Goal: Transaction & Acquisition: Purchase product/service

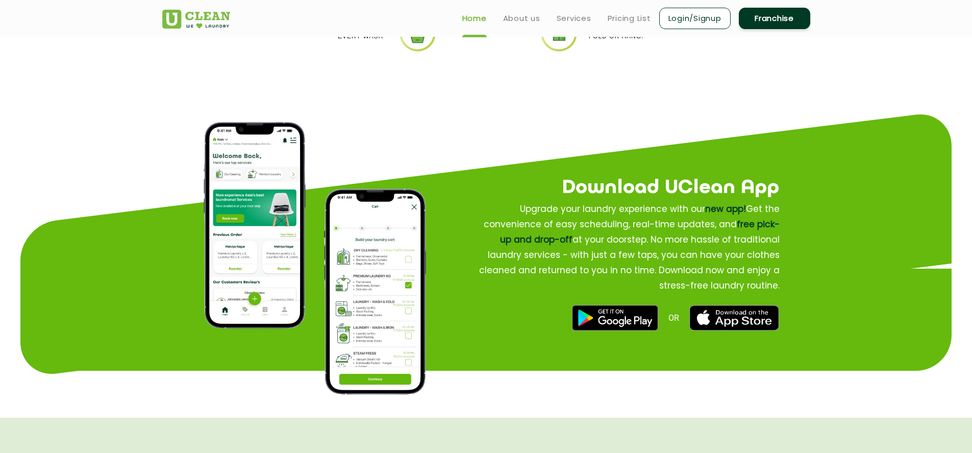
scroll to position [1117, 0]
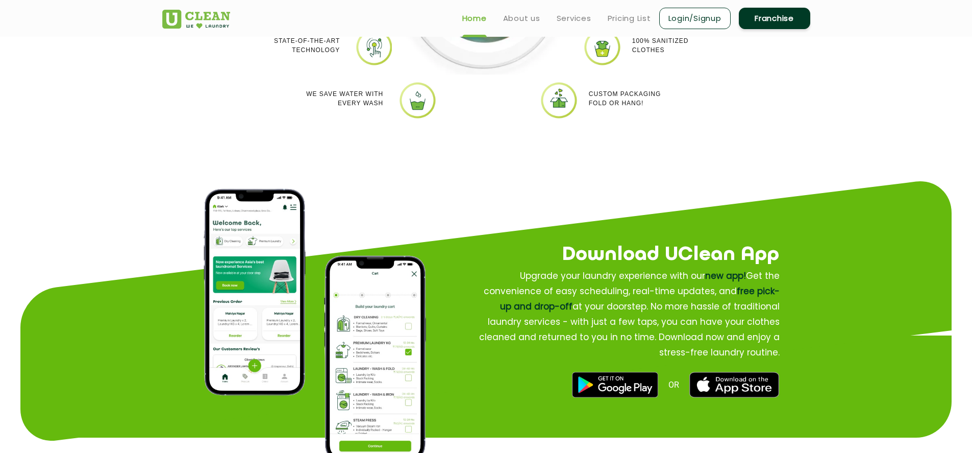
click at [680, 28] on link "Login/Signup" at bounding box center [695, 18] width 71 height 21
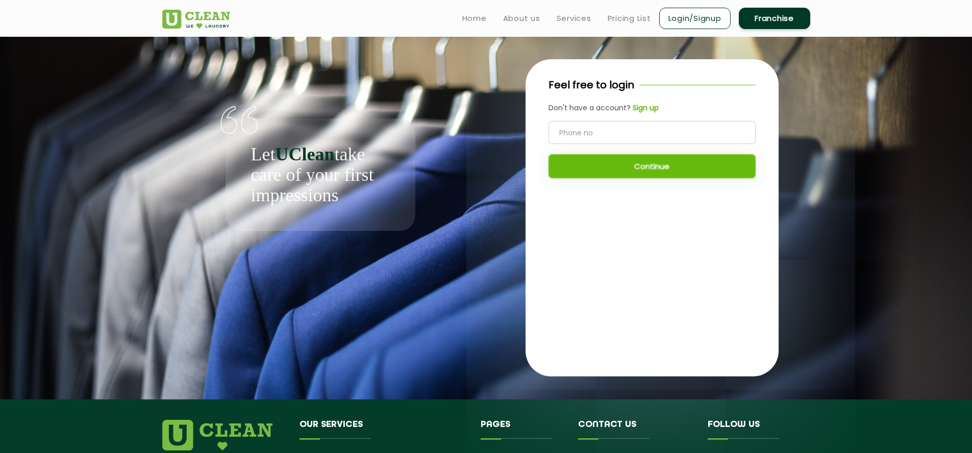
click at [649, 102] on div "Feel free to login Don't have a account? Sign up Continue" at bounding box center [652, 132] width 253 height 147
click at [644, 105] on b "Sign up" at bounding box center [646, 108] width 26 height 10
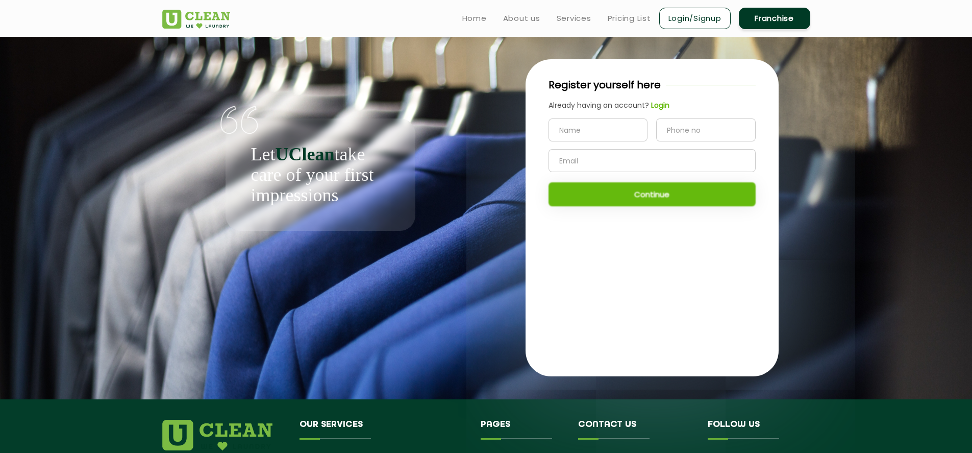
click at [589, 127] on input "text" at bounding box center [599, 129] width 100 height 23
type input "s"
type input "Sagar"
click at [673, 133] on input "tel" at bounding box center [706, 129] width 100 height 23
type input "8700833133"
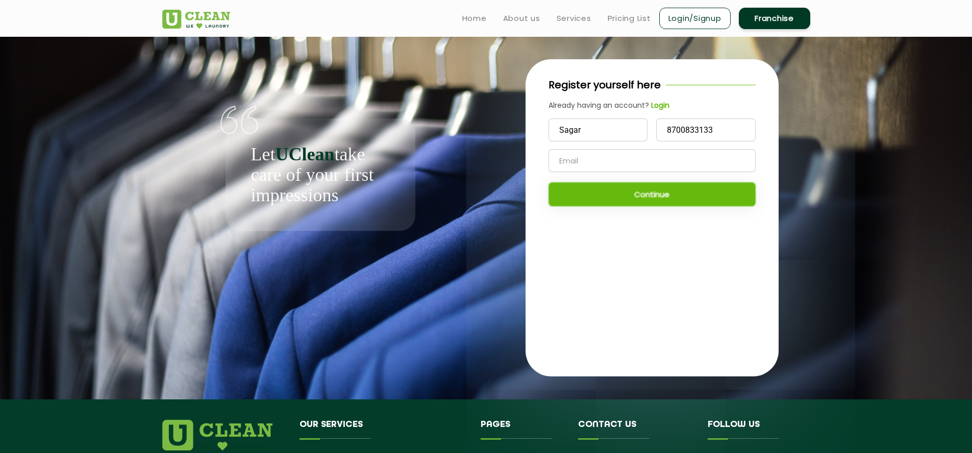
click at [618, 164] on input "text" at bounding box center [652, 160] width 207 height 23
type input "[EMAIL_ADDRESS][DOMAIN_NAME]"
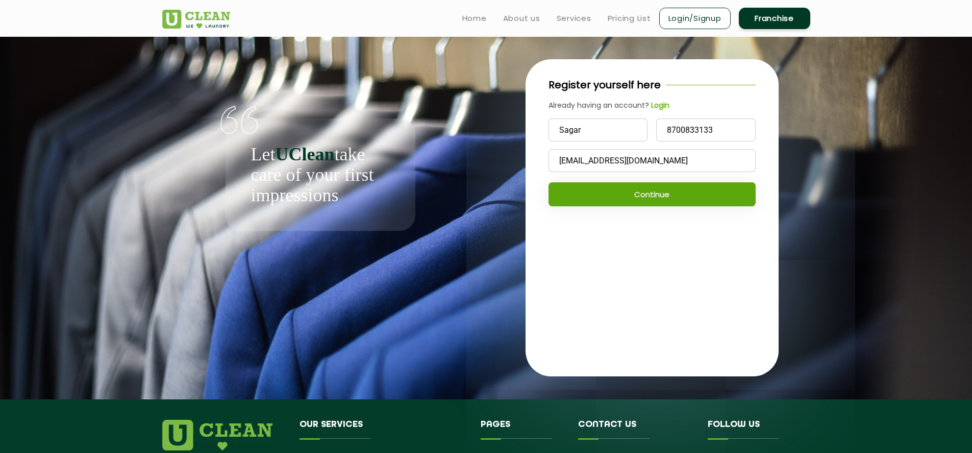
click at [641, 200] on button "Continue" at bounding box center [652, 194] width 207 height 24
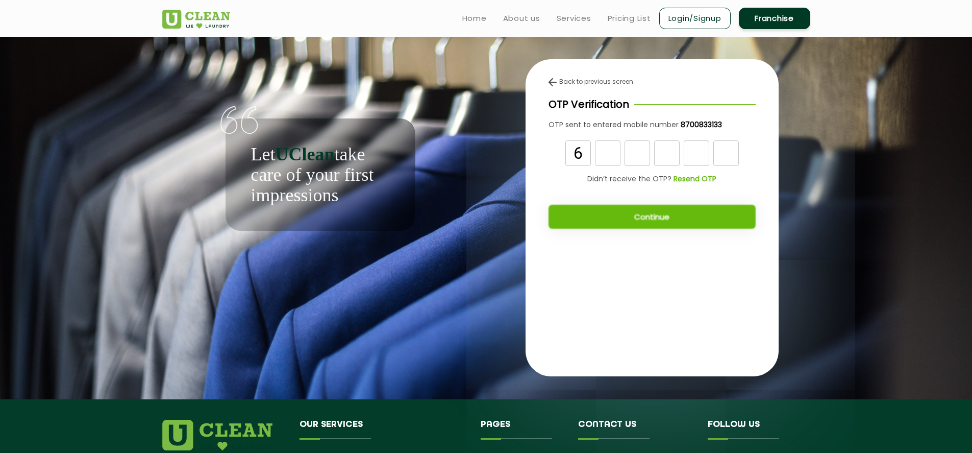
type input "6"
type input "8"
type input "1"
type input "0"
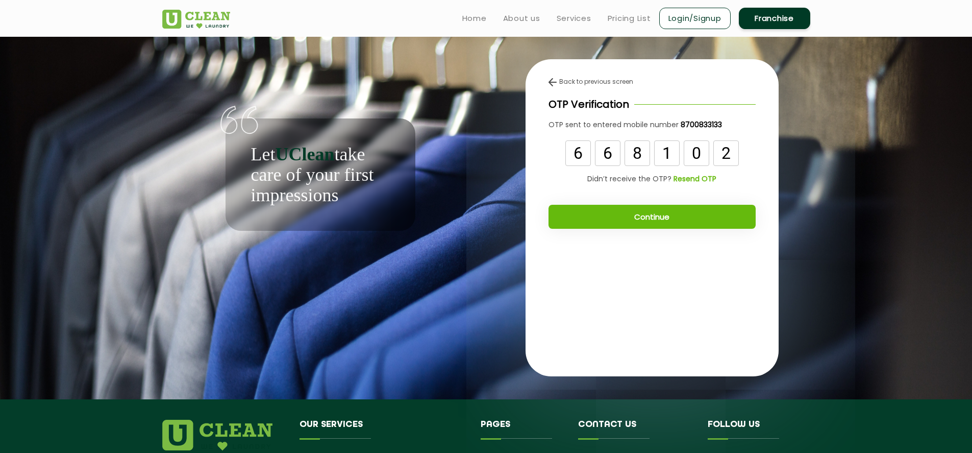
type input "2"
click at [651, 220] on button "Continue" at bounding box center [652, 217] width 207 height 24
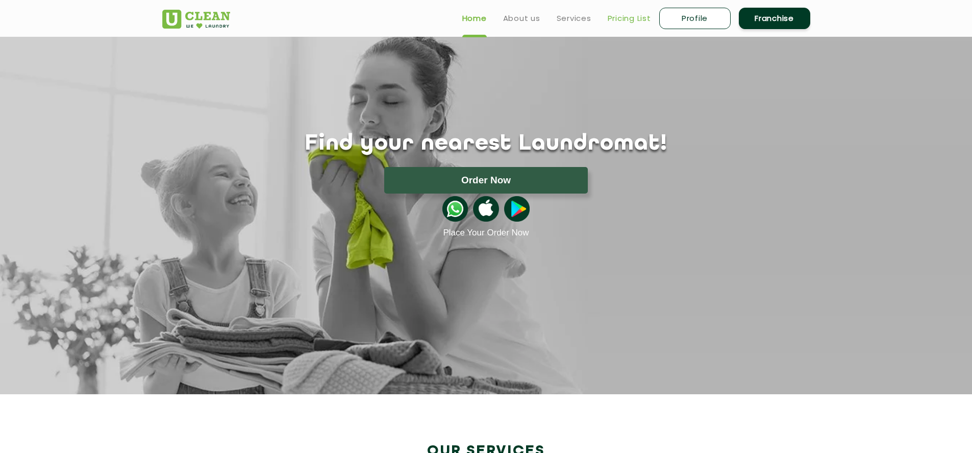
click at [620, 19] on link "Pricing List" at bounding box center [629, 18] width 43 height 12
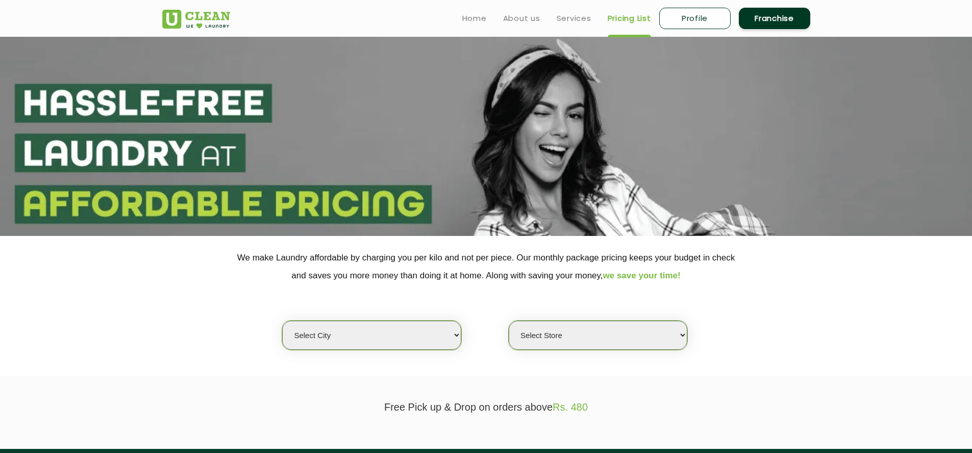
click at [388, 339] on select "Select city [GEOGRAPHIC_DATA] [GEOGRAPHIC_DATA] [GEOGRAPHIC_DATA] [GEOGRAPHIC_D…" at bounding box center [371, 335] width 179 height 29
select select "17"
click at [282, 321] on select "Select city [GEOGRAPHIC_DATA] [GEOGRAPHIC_DATA] [GEOGRAPHIC_DATA] [GEOGRAPHIC_D…" at bounding box center [371, 335] width 179 height 29
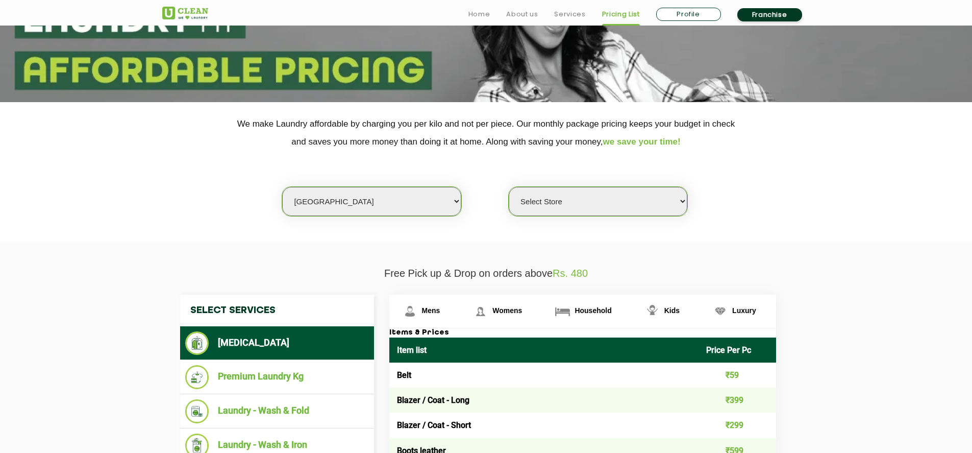
scroll to position [134, 0]
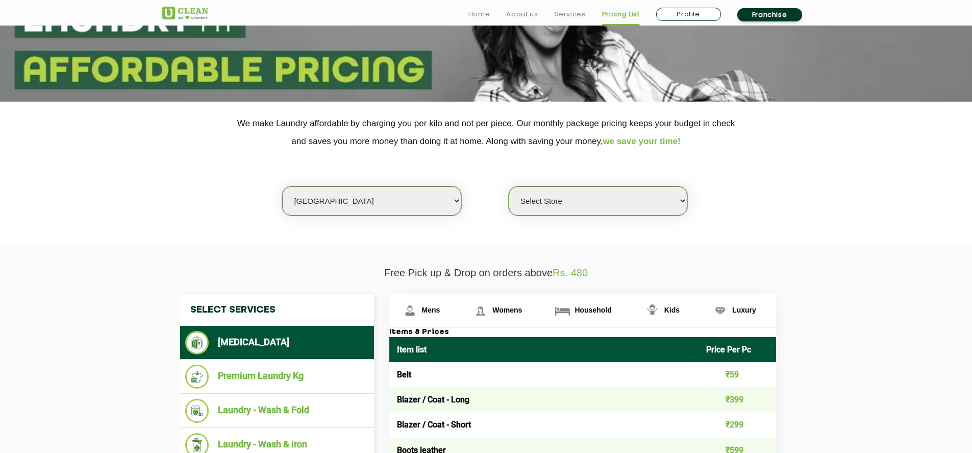
click at [608, 201] on select "Select Store [GEOGRAPHIC_DATA] [GEOGRAPHIC_DATA] [GEOGRAPHIC_DATA]" at bounding box center [598, 200] width 179 height 29
select select "311"
click at [509, 186] on select "Select Store [GEOGRAPHIC_DATA] [GEOGRAPHIC_DATA] [GEOGRAPHIC_DATA]" at bounding box center [598, 200] width 179 height 29
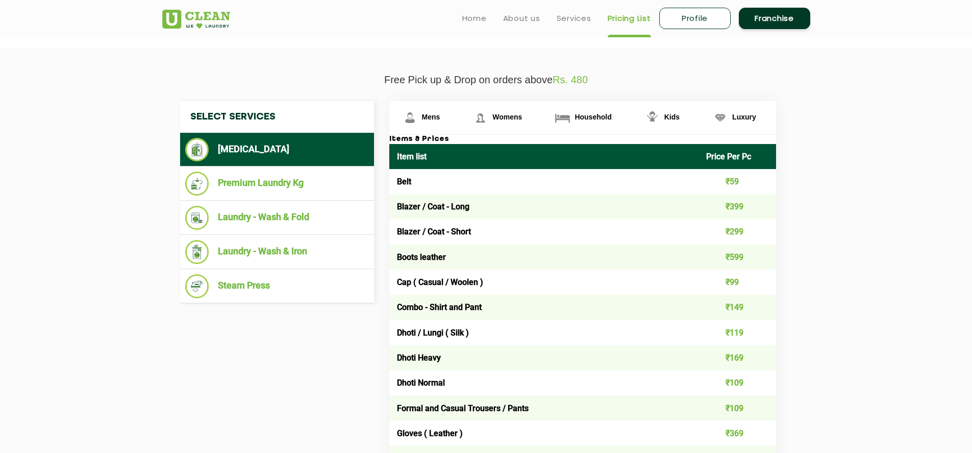
scroll to position [327, 0]
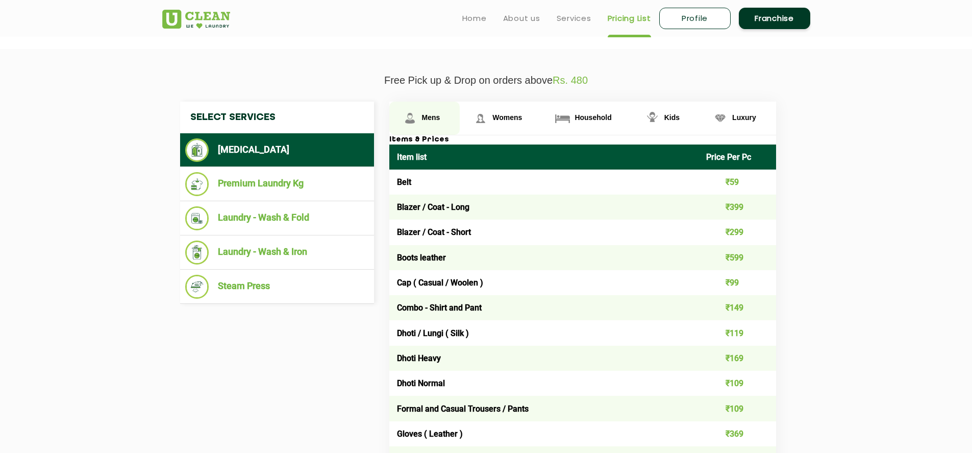
click at [417, 121] on img at bounding box center [410, 118] width 18 height 18
click at [428, 115] on span "Mens" at bounding box center [431, 117] width 18 height 8
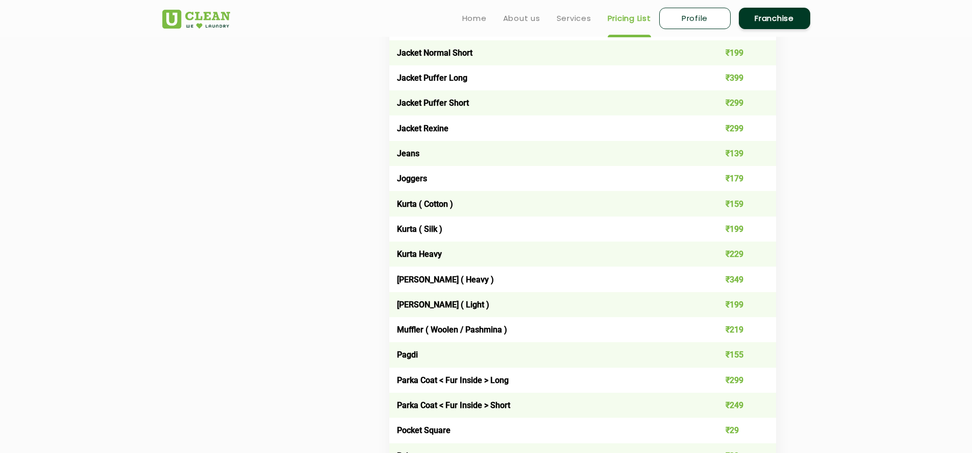
scroll to position [864, 0]
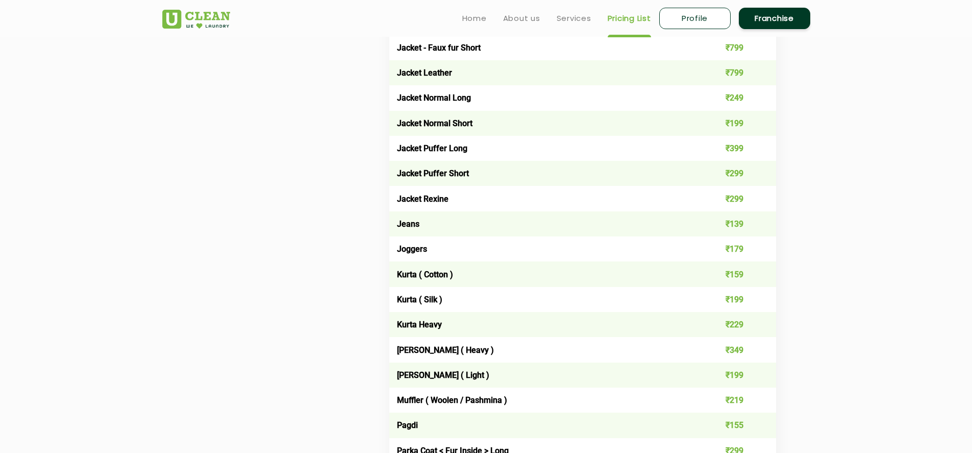
click at [572, 26] on ul "Home About us Services Pricing List Profile Franchise" at bounding box center [632, 18] width 356 height 24
click at [580, 17] on link "Services" at bounding box center [574, 18] width 35 height 12
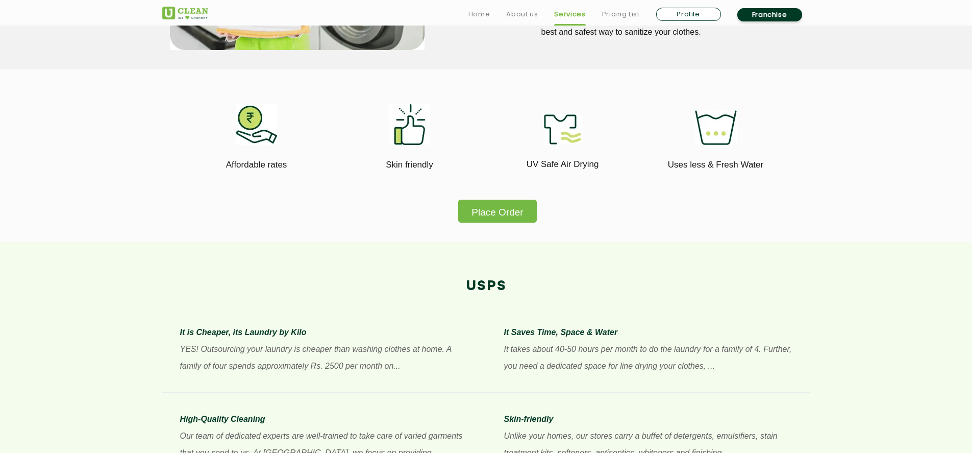
scroll to position [580, 0]
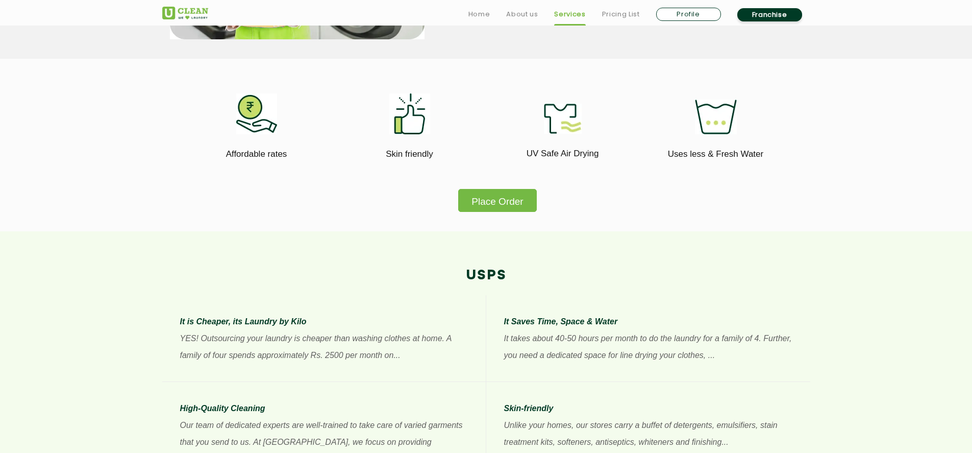
click at [509, 207] on button "Place Order" at bounding box center [497, 200] width 78 height 23
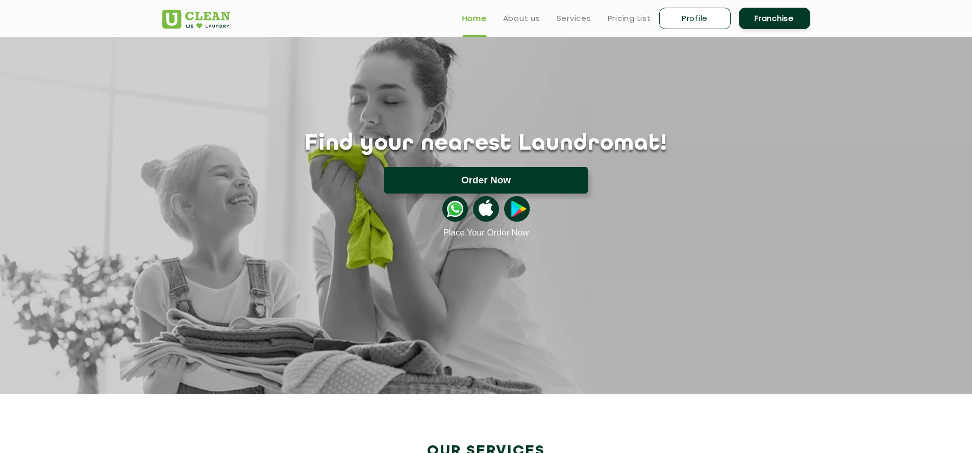
click at [502, 180] on button "Order Now" at bounding box center [486, 180] width 204 height 27
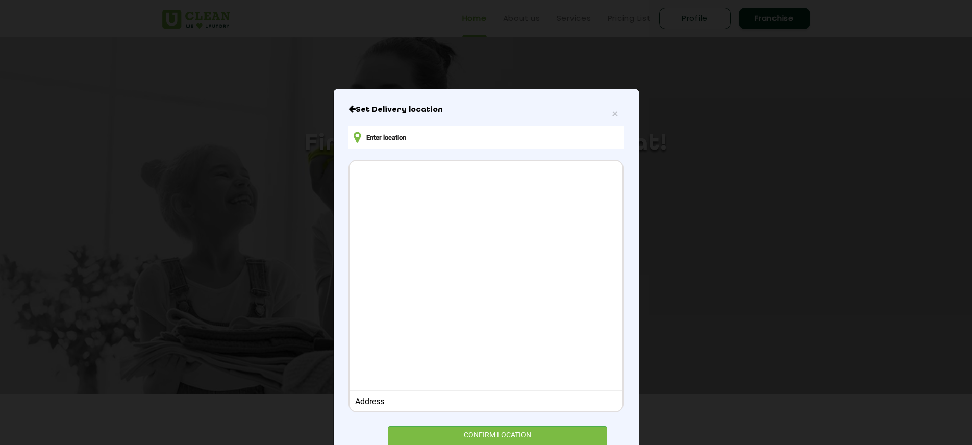
click at [427, 138] on input "text" at bounding box center [486, 137] width 275 height 23
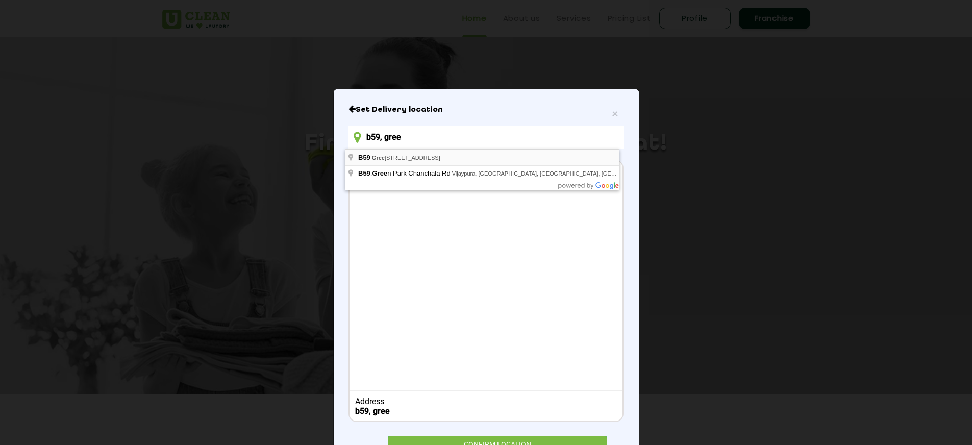
type input "b59, gree"
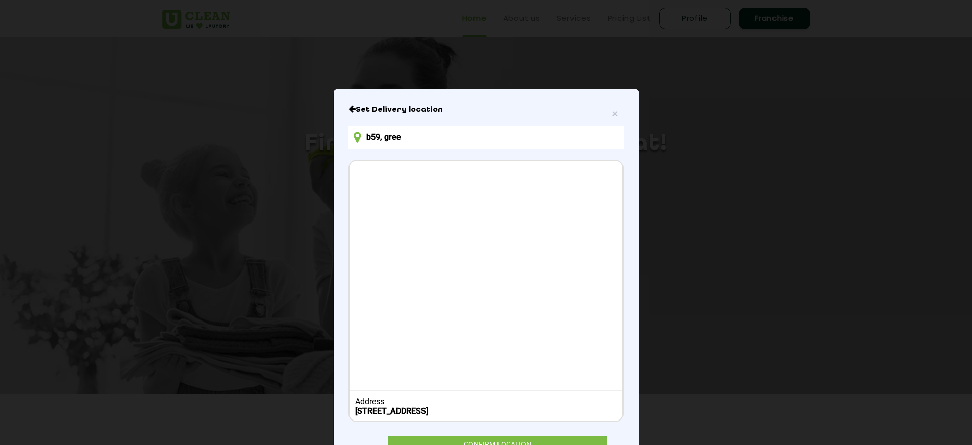
scroll to position [55, 0]
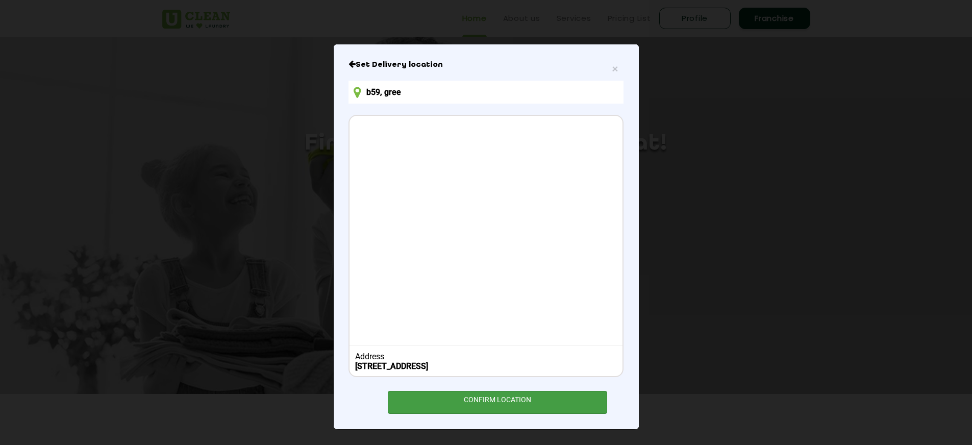
click at [479, 396] on div "CONFIRM LOCATION" at bounding box center [498, 402] width 220 height 23
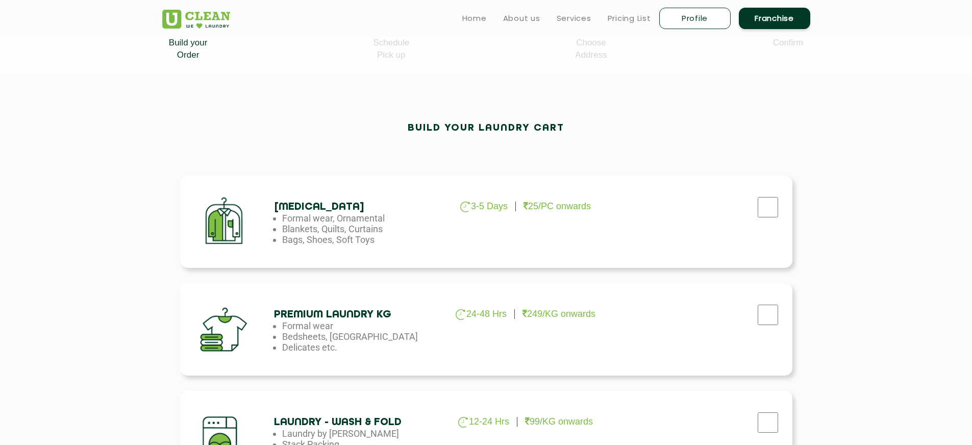
scroll to position [235, 0]
click at [769, 205] on input "checkbox" at bounding box center [768, 207] width 26 height 20
checkbox input "true"
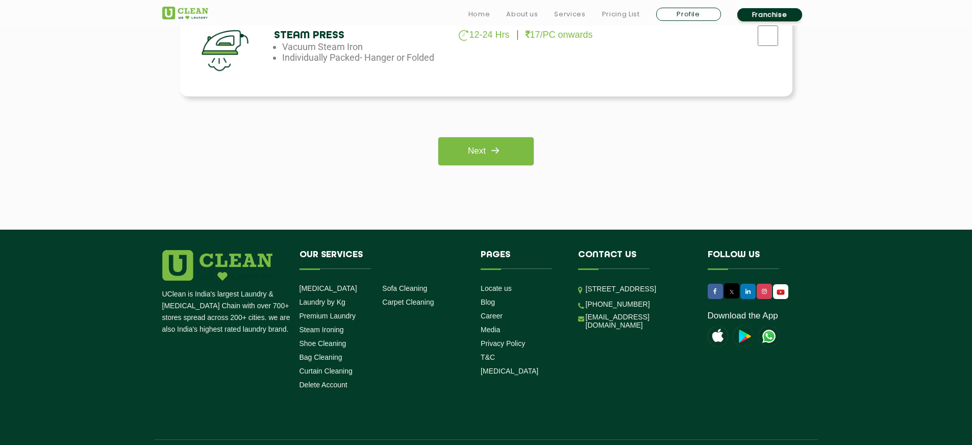
scroll to position [865, 0]
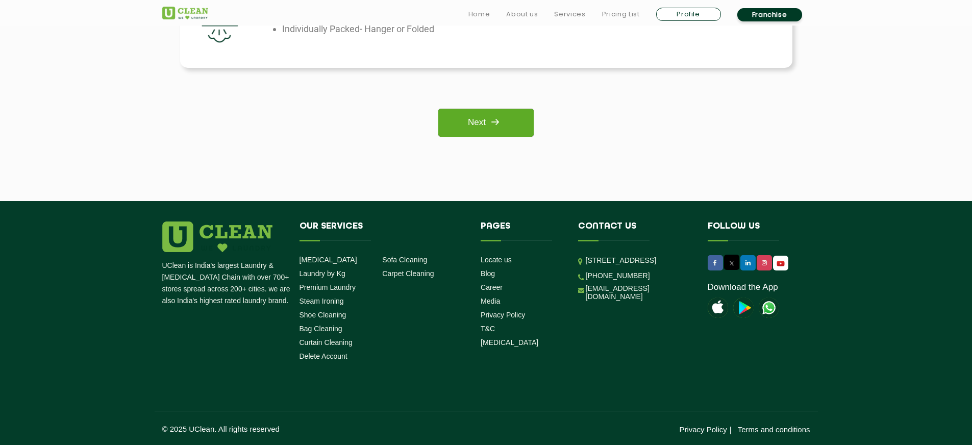
click at [484, 131] on link "Next" at bounding box center [485, 123] width 95 height 28
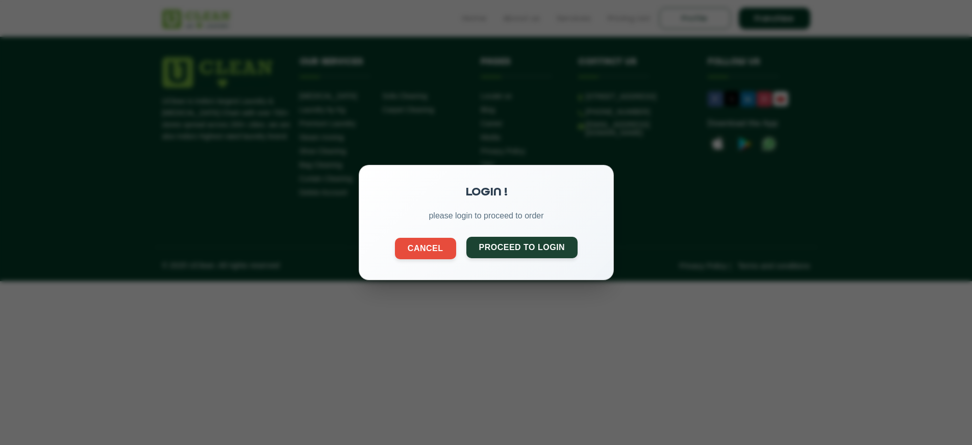
click at [508, 250] on button "Proceed to Login" at bounding box center [522, 247] width 112 height 21
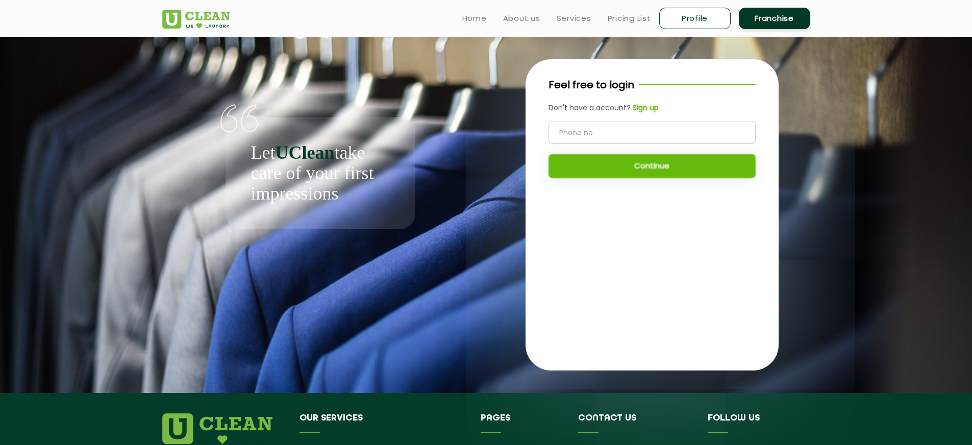
click at [606, 129] on input "tel" at bounding box center [652, 132] width 207 height 23
type input "8700833133"
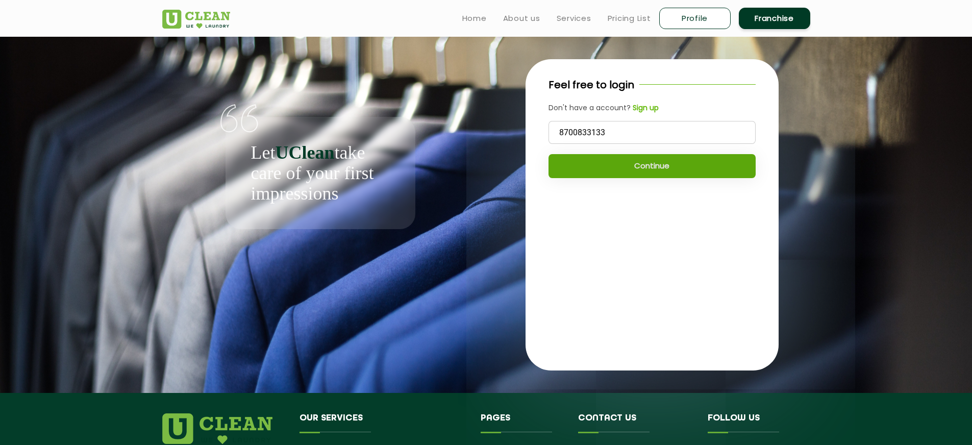
click at [645, 173] on button "Continue" at bounding box center [652, 166] width 207 height 24
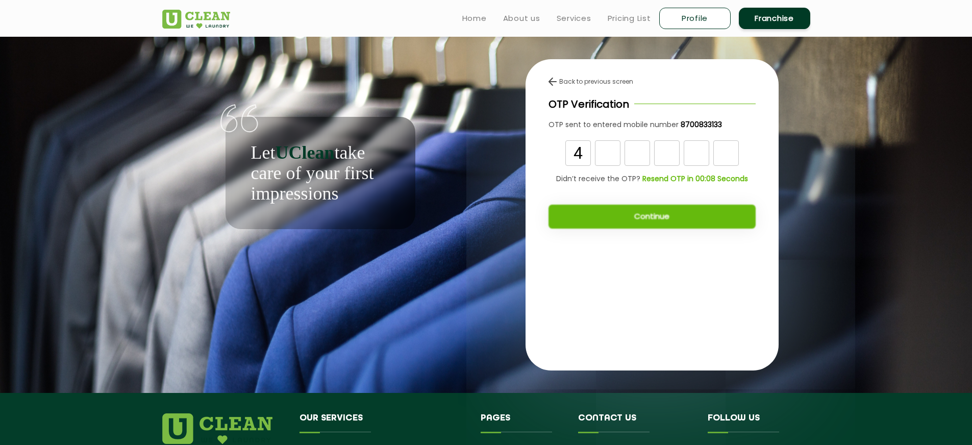
type input "4"
type input "9"
type input "1"
type input "5"
type input "7"
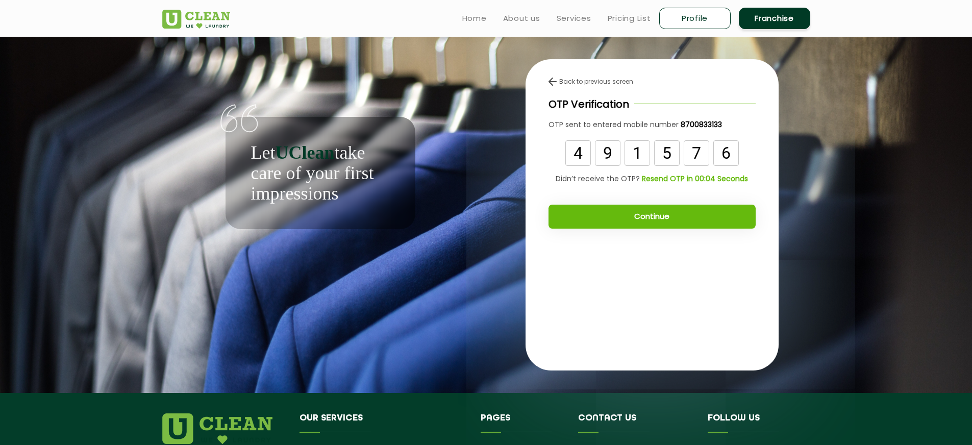
type input "6"
click at [654, 222] on button "Continue" at bounding box center [652, 217] width 207 height 24
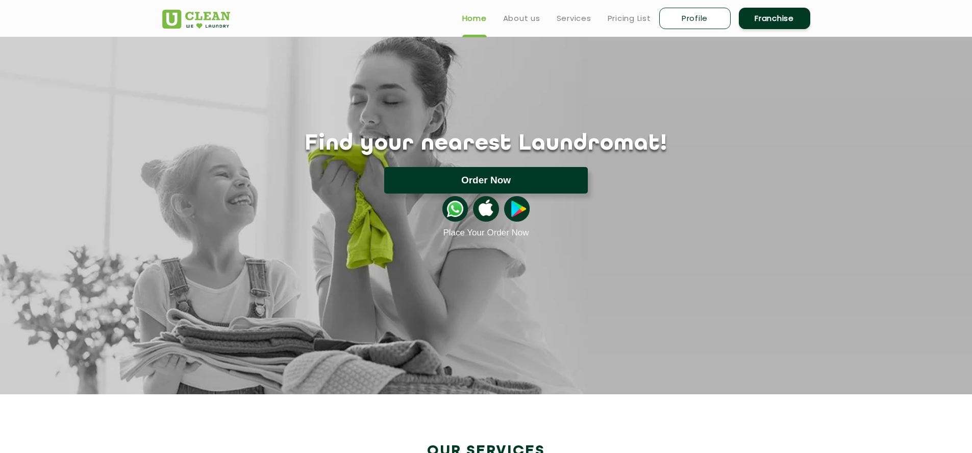
click at [481, 174] on button "Order Now" at bounding box center [486, 180] width 204 height 27
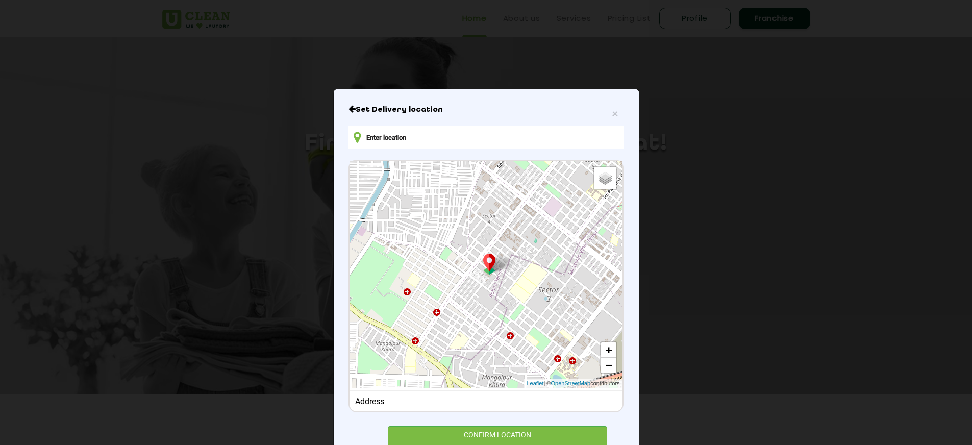
click at [427, 134] on input "text" at bounding box center [486, 137] width 275 height 23
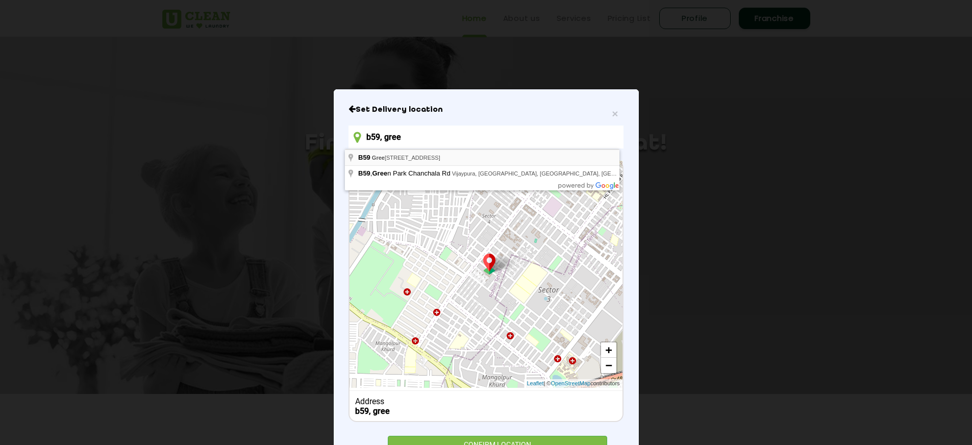
type input "[STREET_ADDRESS]"
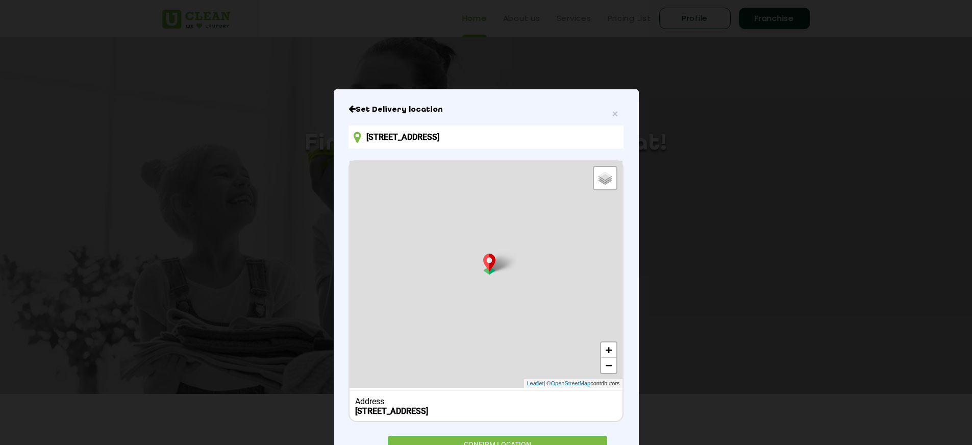
scroll to position [55, 0]
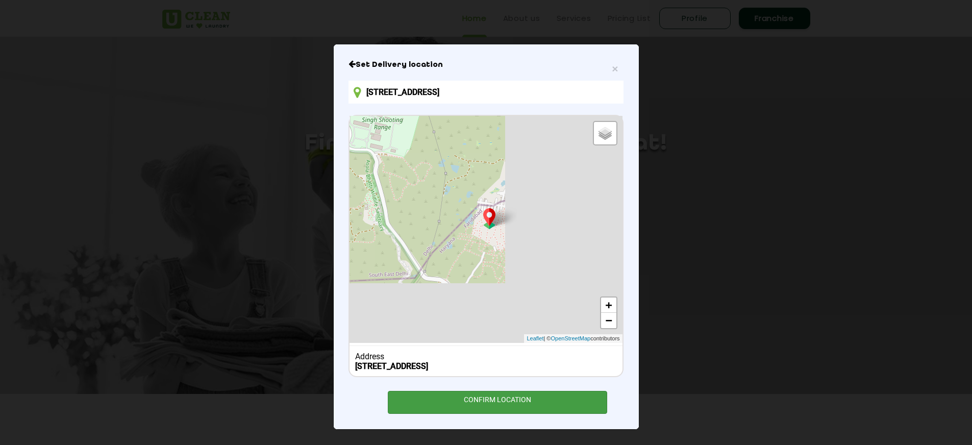
click at [497, 400] on div "CONFIRM LOCATION" at bounding box center [498, 402] width 220 height 23
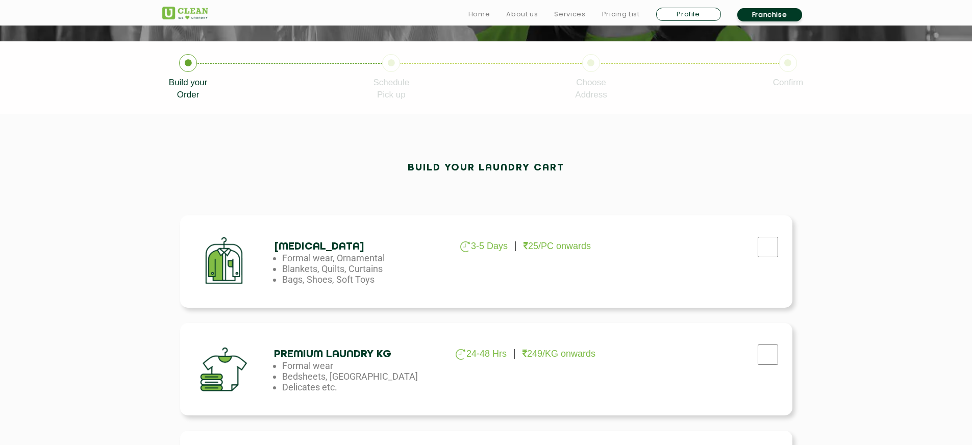
scroll to position [264, 0]
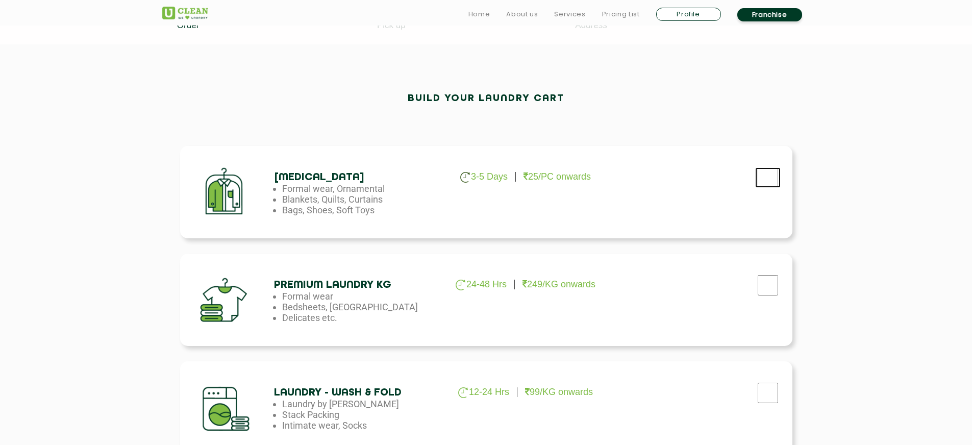
click at [774, 173] on input "checkbox" at bounding box center [768, 177] width 26 height 20
checkbox input "true"
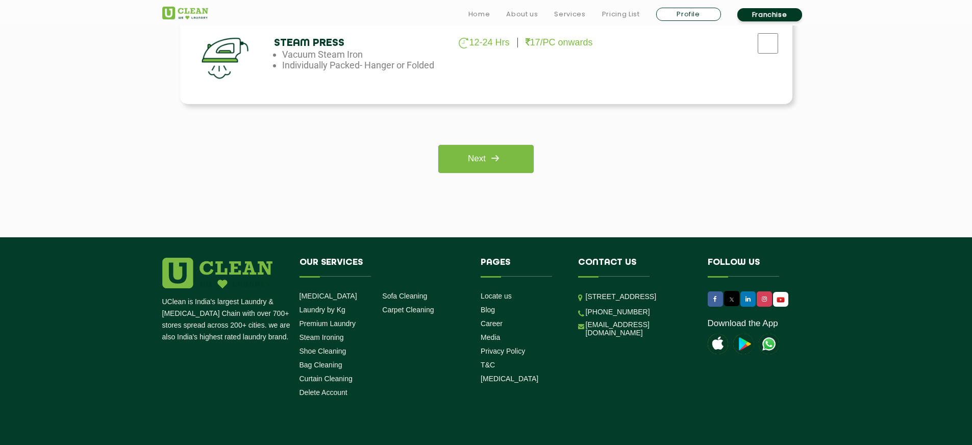
scroll to position [838, 0]
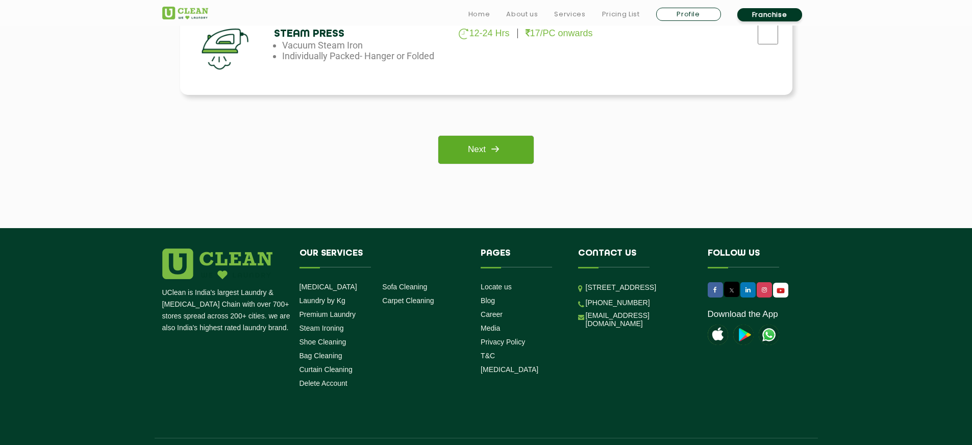
click at [488, 151] on img at bounding box center [495, 149] width 18 height 18
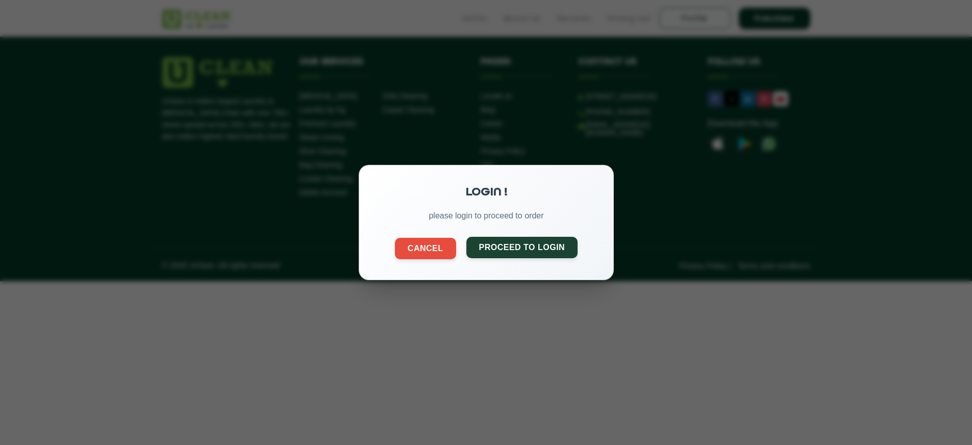
click at [522, 247] on button "Proceed to Login" at bounding box center [522, 247] width 112 height 21
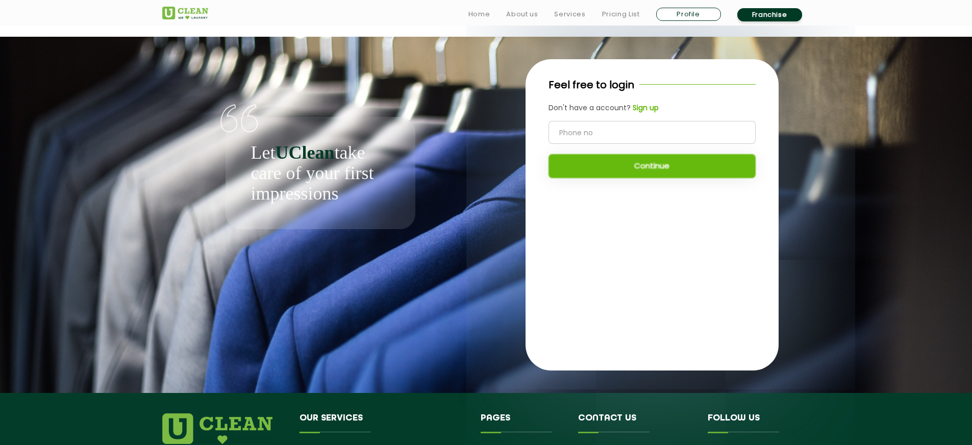
scroll to position [26, 0]
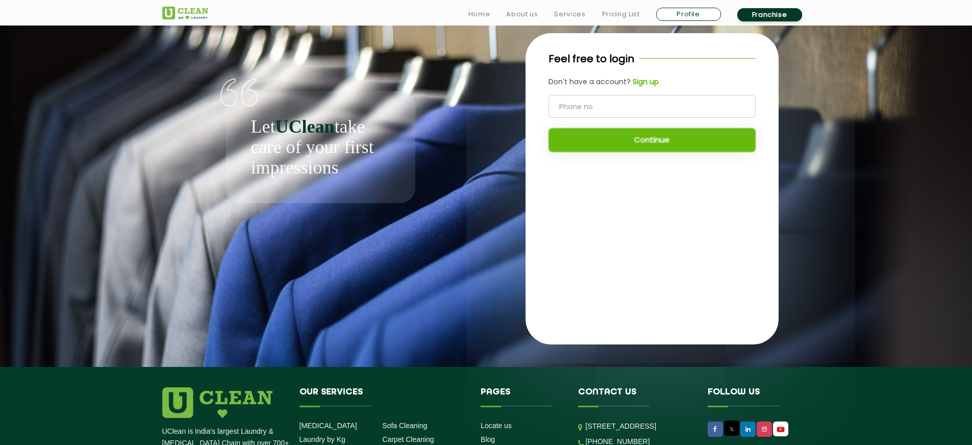
click at [702, 9] on link "Profile" at bounding box center [688, 14] width 65 height 13
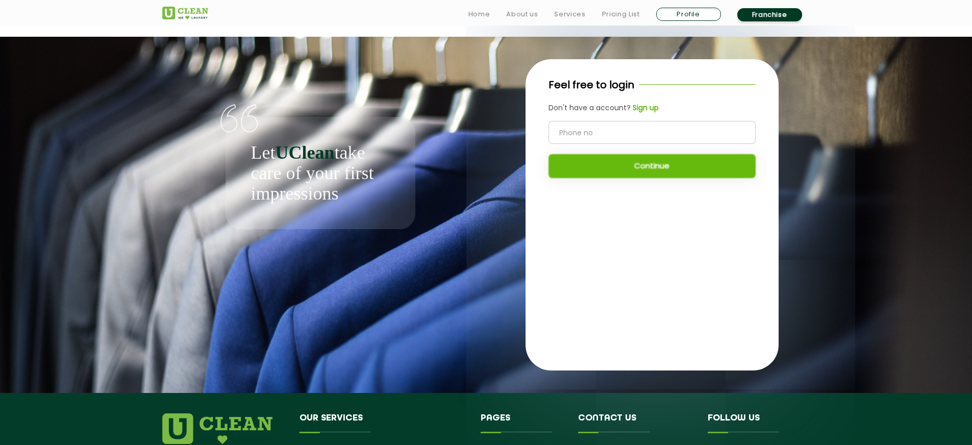
select select
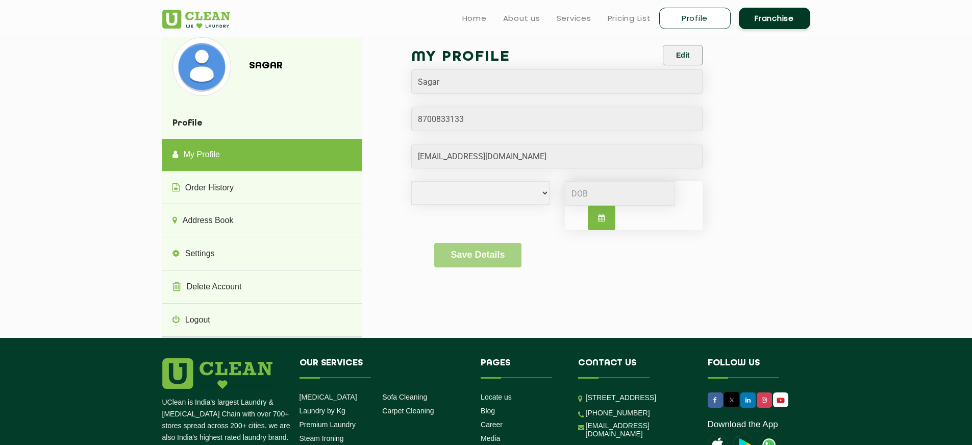
scroll to position [30, 0]
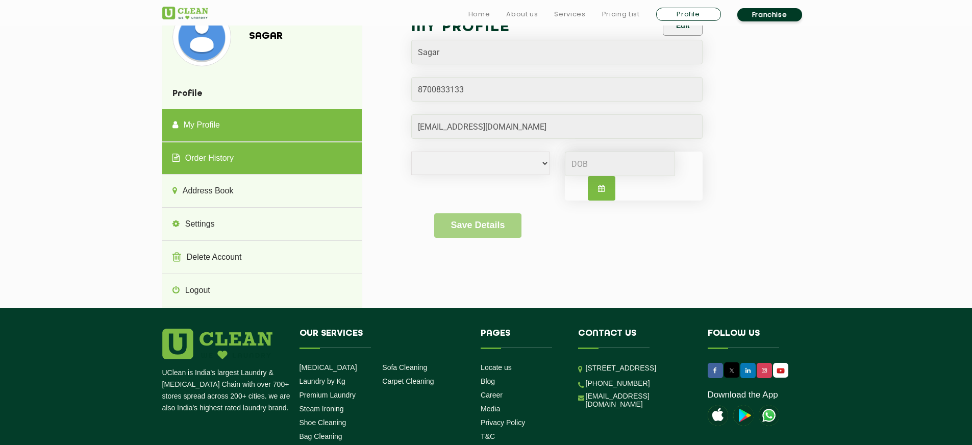
click at [244, 155] on link "Order History" at bounding box center [262, 158] width 200 height 33
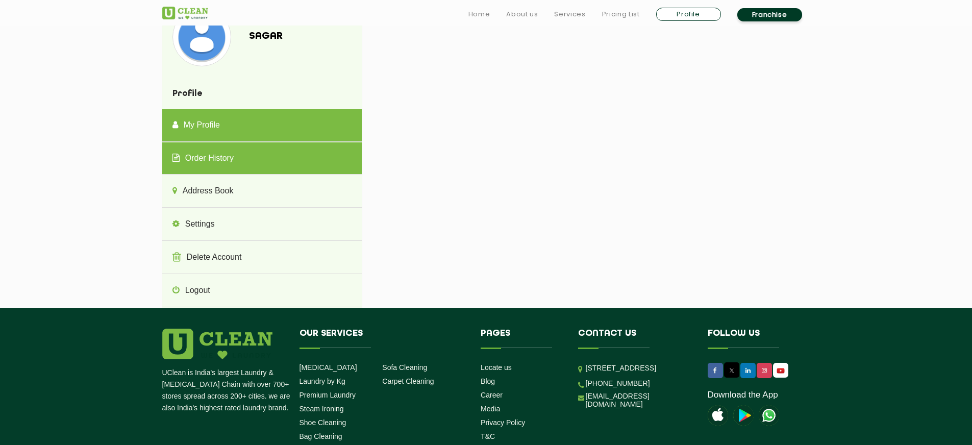
click at [242, 125] on link "My Profile" at bounding box center [262, 125] width 200 height 33
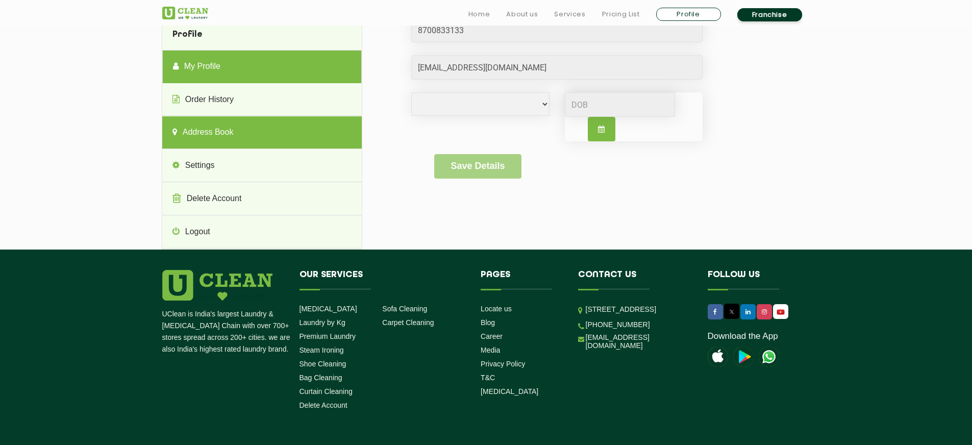
scroll to position [89, 0]
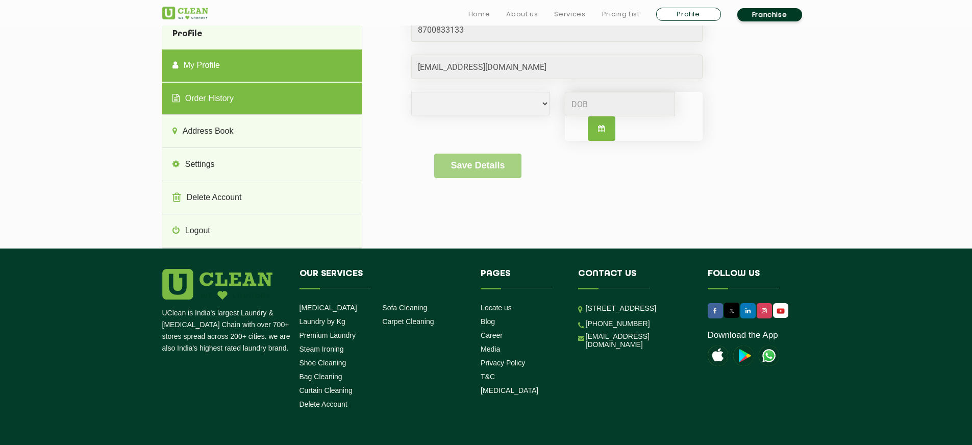
click at [306, 102] on link "Order History" at bounding box center [262, 99] width 200 height 33
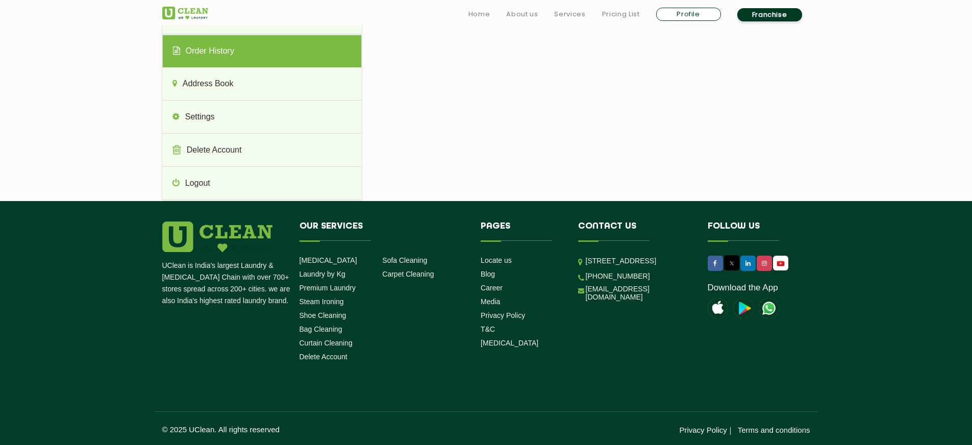
scroll to position [138, 0]
